Goal: Find specific page/section: Find specific page/section

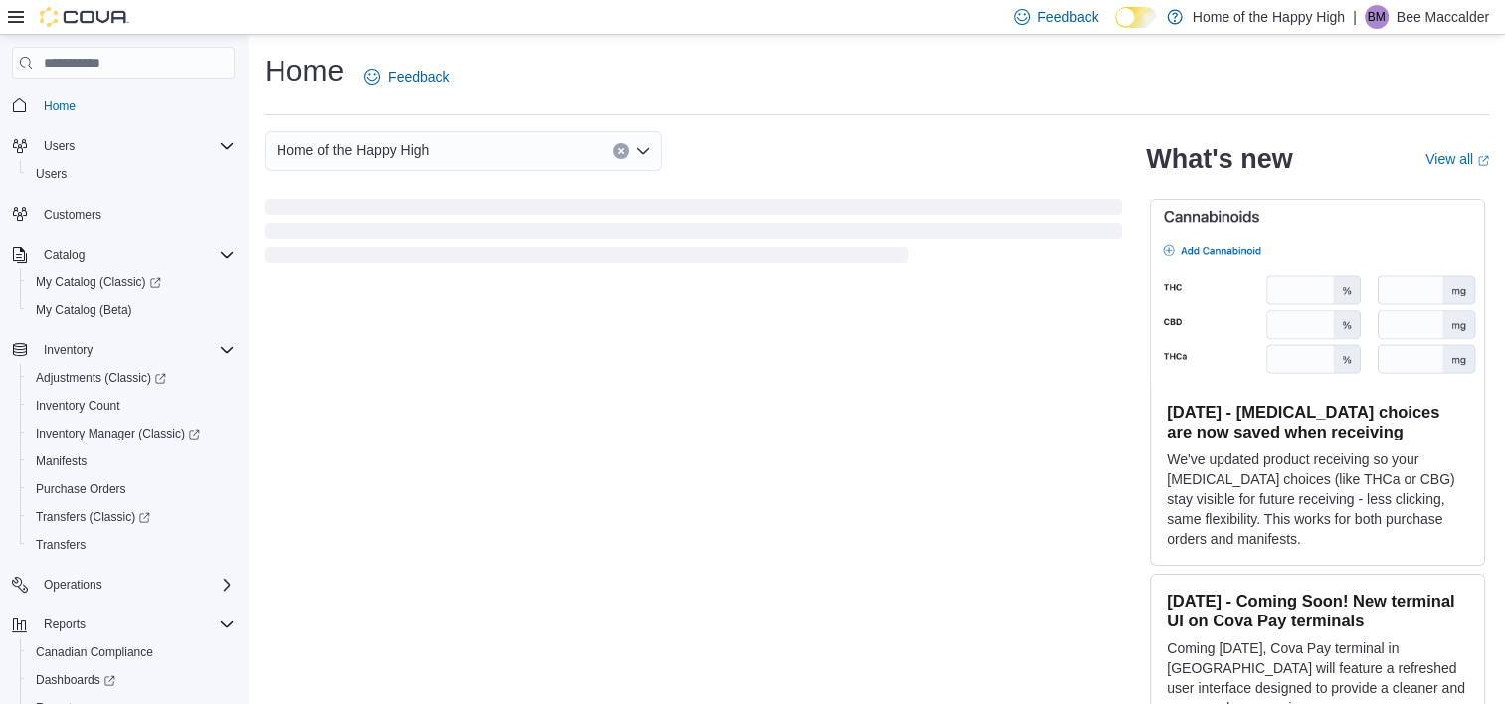
click at [14, 25] on div at bounding box center [68, 17] width 121 height 20
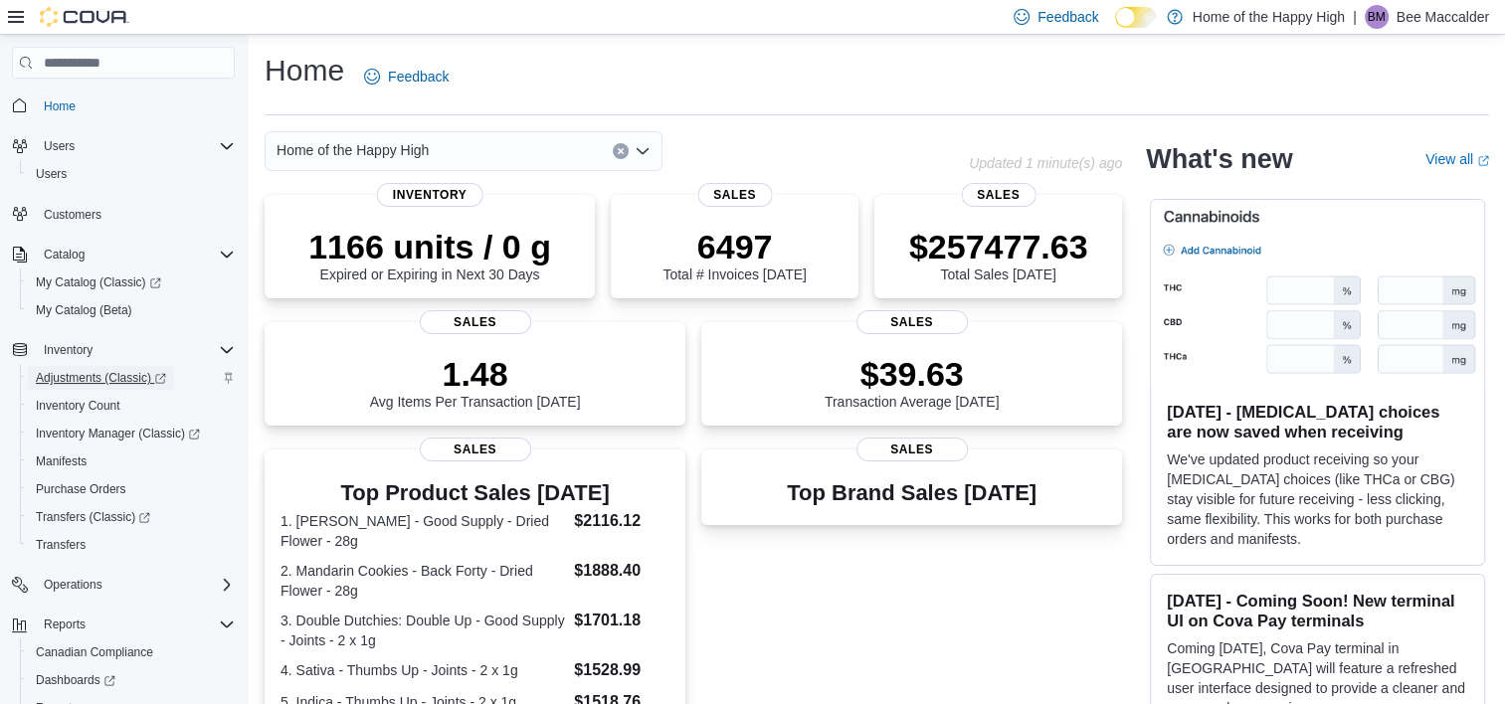
click at [125, 370] on span "Adjustments (Classic)" at bounding box center [101, 378] width 130 height 16
click at [1382, 18] on span "BM" at bounding box center [1376, 17] width 18 height 24
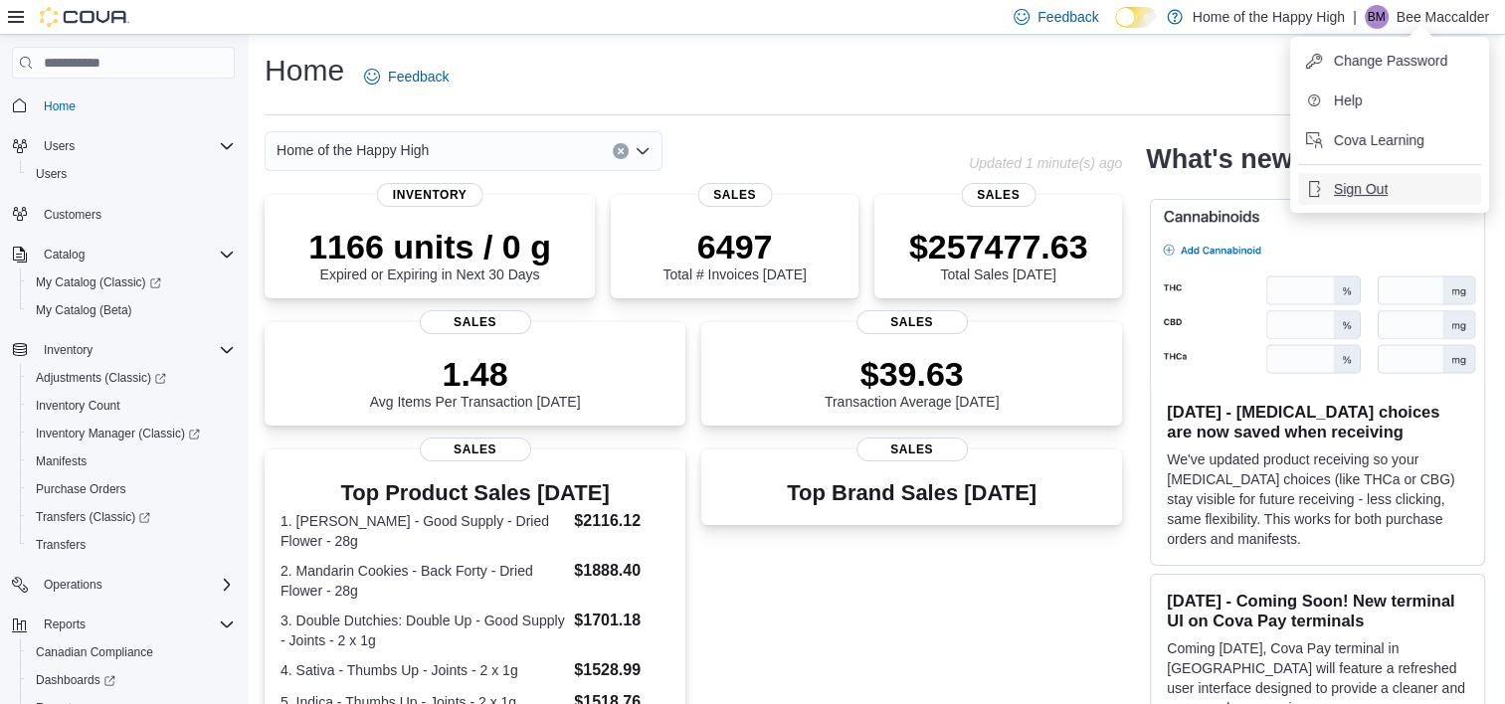
click at [1364, 185] on span "Sign Out" at bounding box center [1361, 189] width 54 height 20
